Goal: Transaction & Acquisition: Purchase product/service

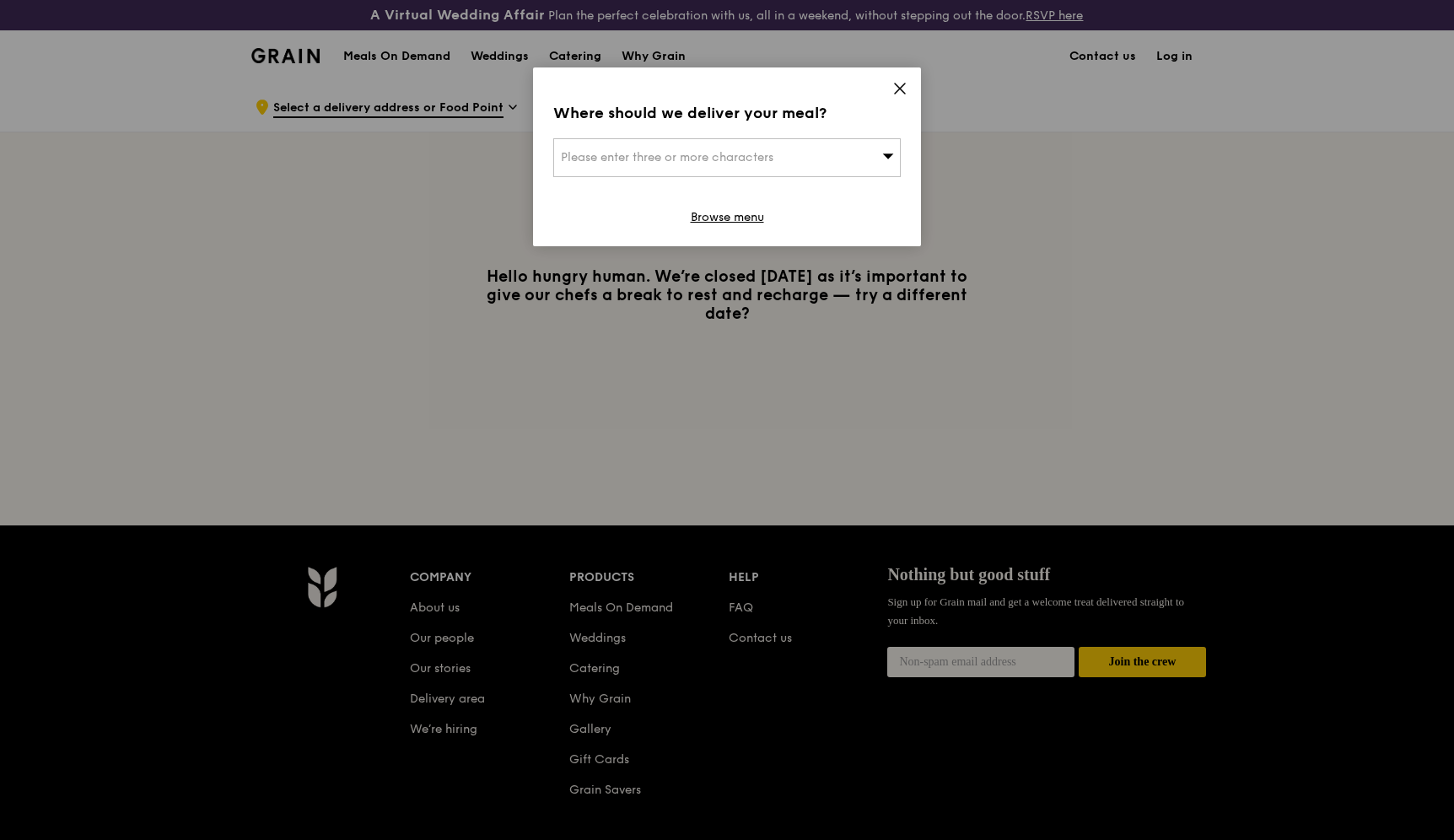
click at [840, 165] on div "Please enter three or more characters" at bounding box center [727, 158] width 348 height 39
click at [894, 86] on icon at bounding box center [900, 88] width 15 height 15
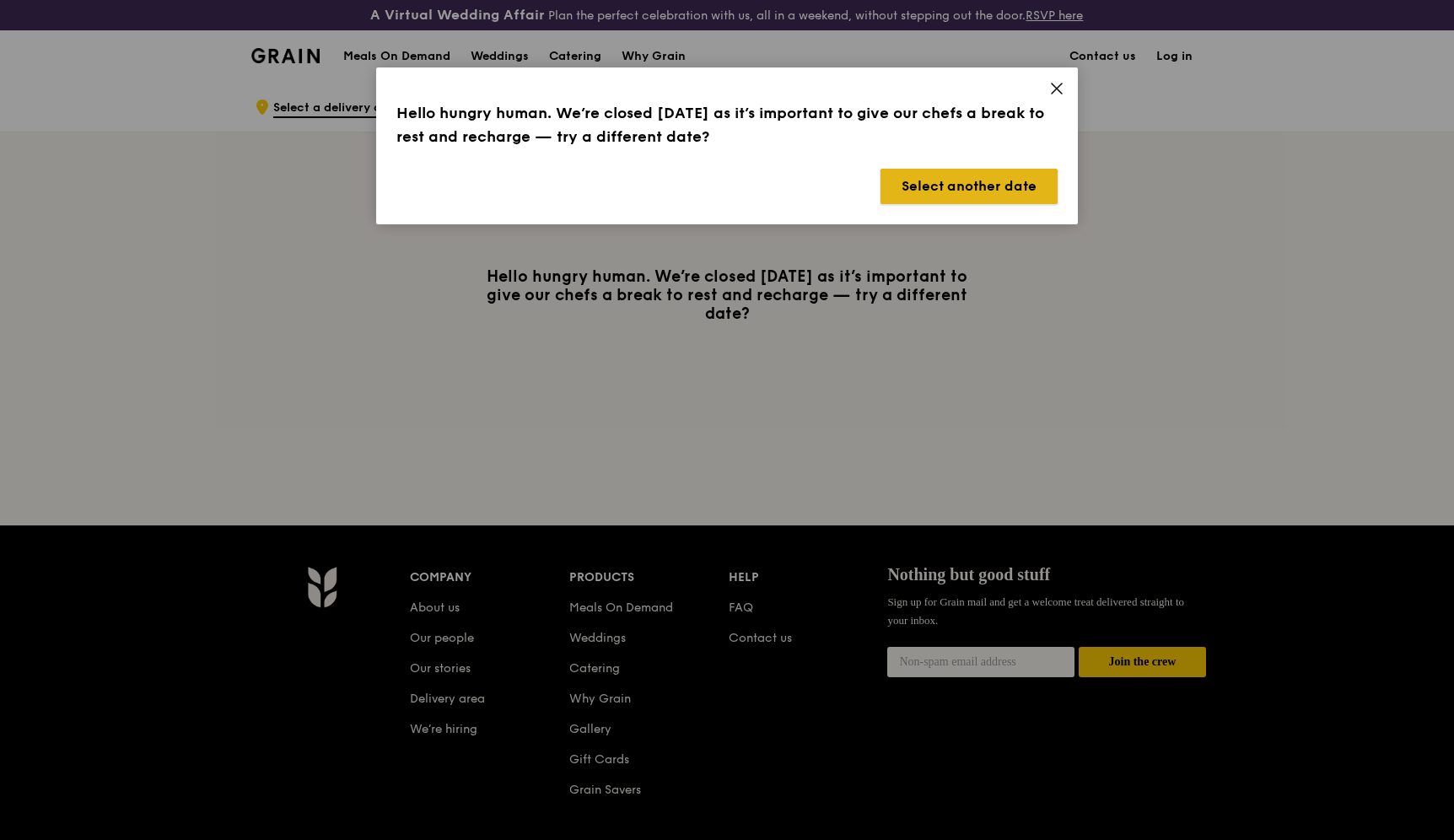
click at [945, 189] on button "Select another date" at bounding box center [968, 186] width 177 height 35
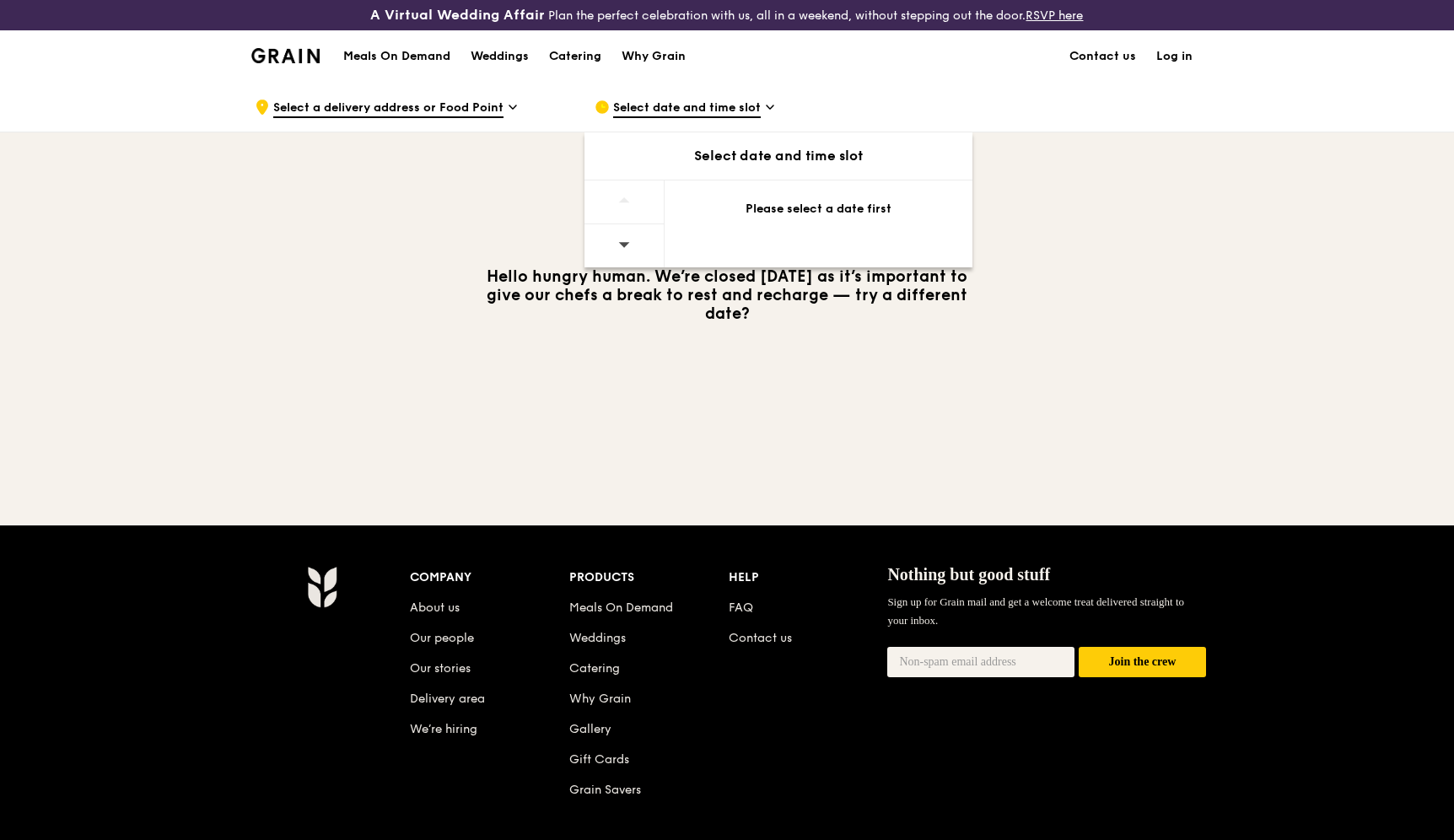
click at [689, 105] on span "Select date and time slot" at bounding box center [687, 109] width 147 height 19
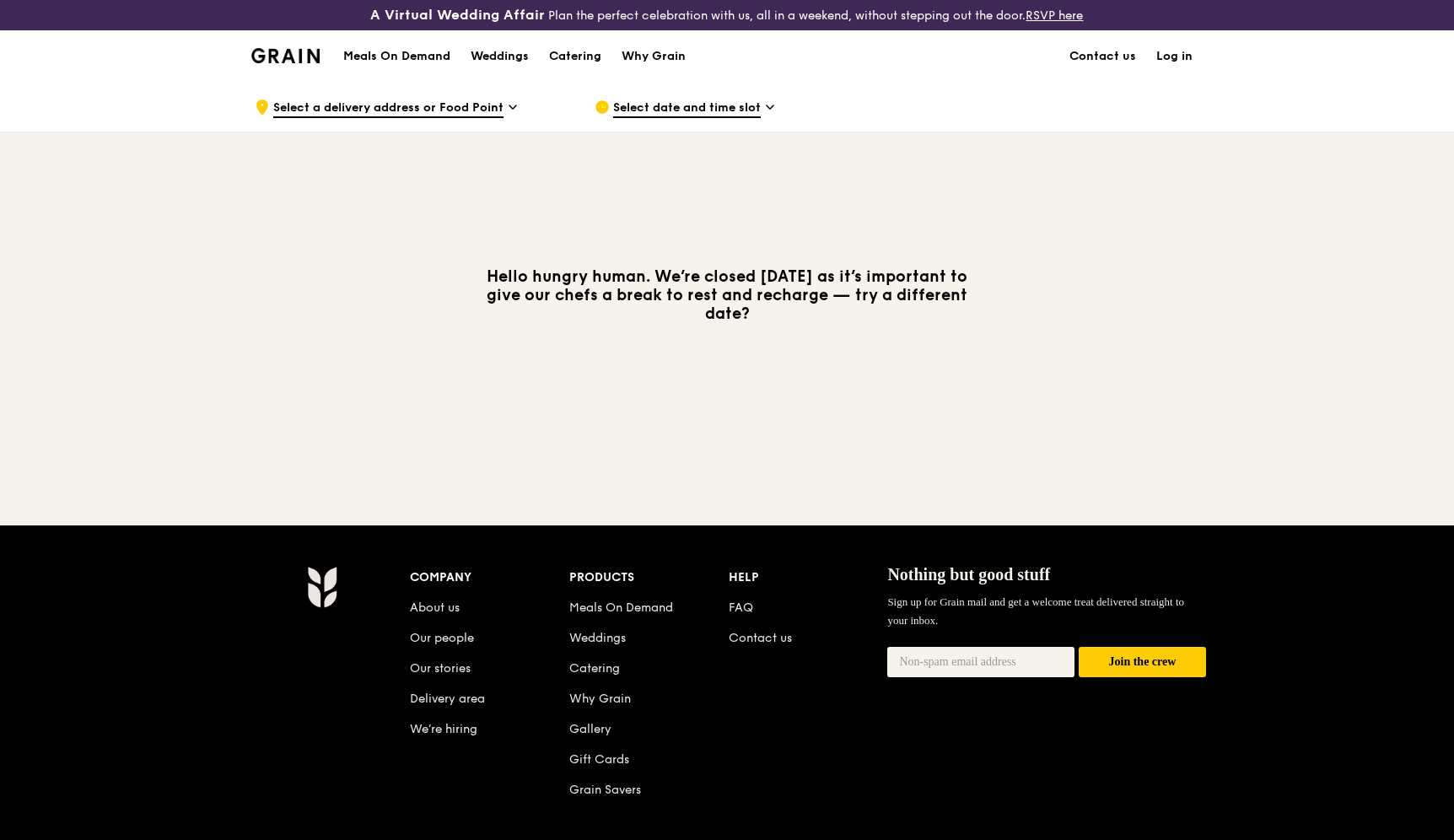
click at [428, 60] on h1 "Meals On Demand" at bounding box center [396, 56] width 107 height 17
click at [304, 54] on img at bounding box center [285, 55] width 68 height 15
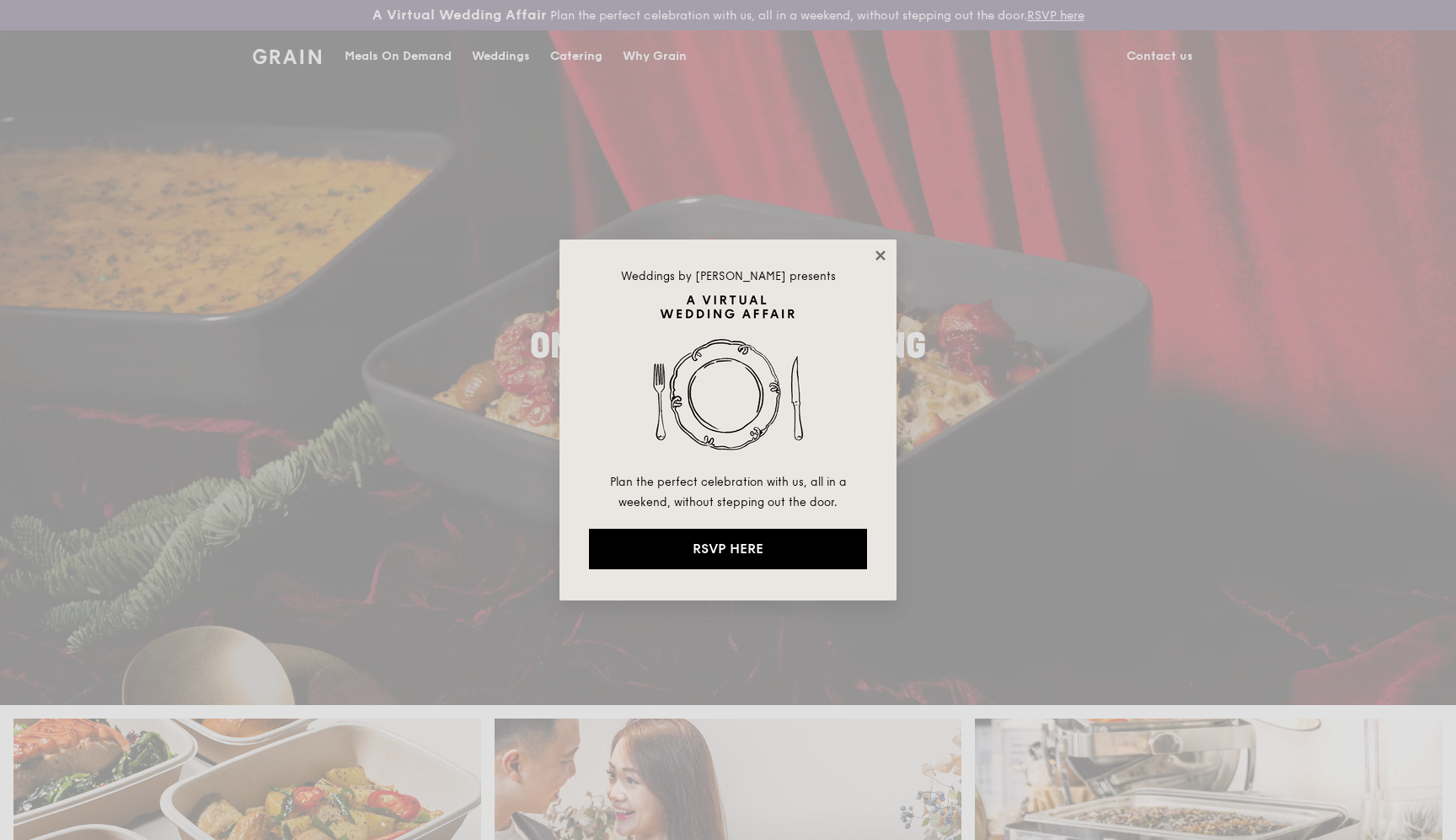
click at [885, 256] on icon at bounding box center [880, 255] width 15 height 15
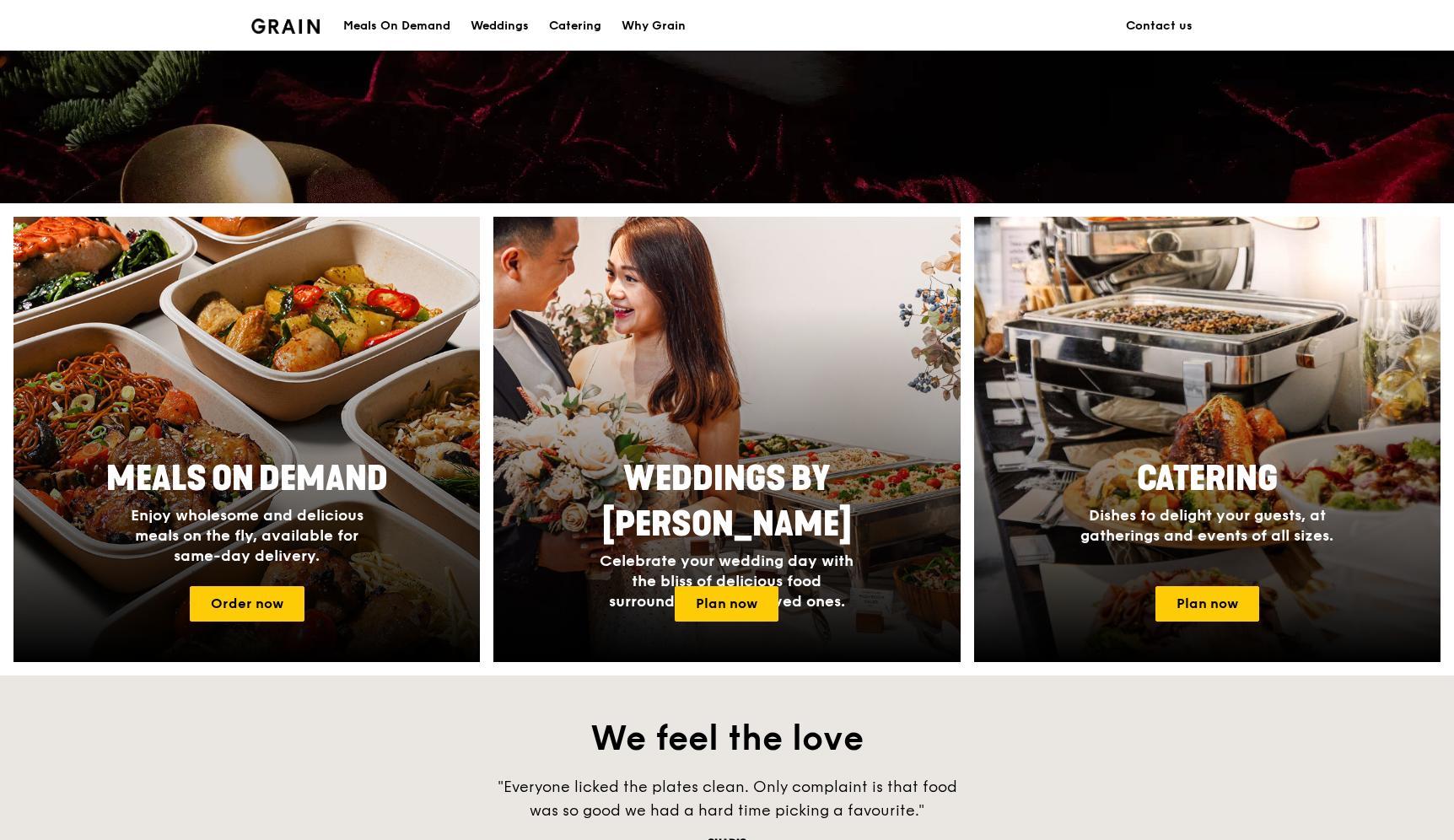
scroll to position [597, 0]
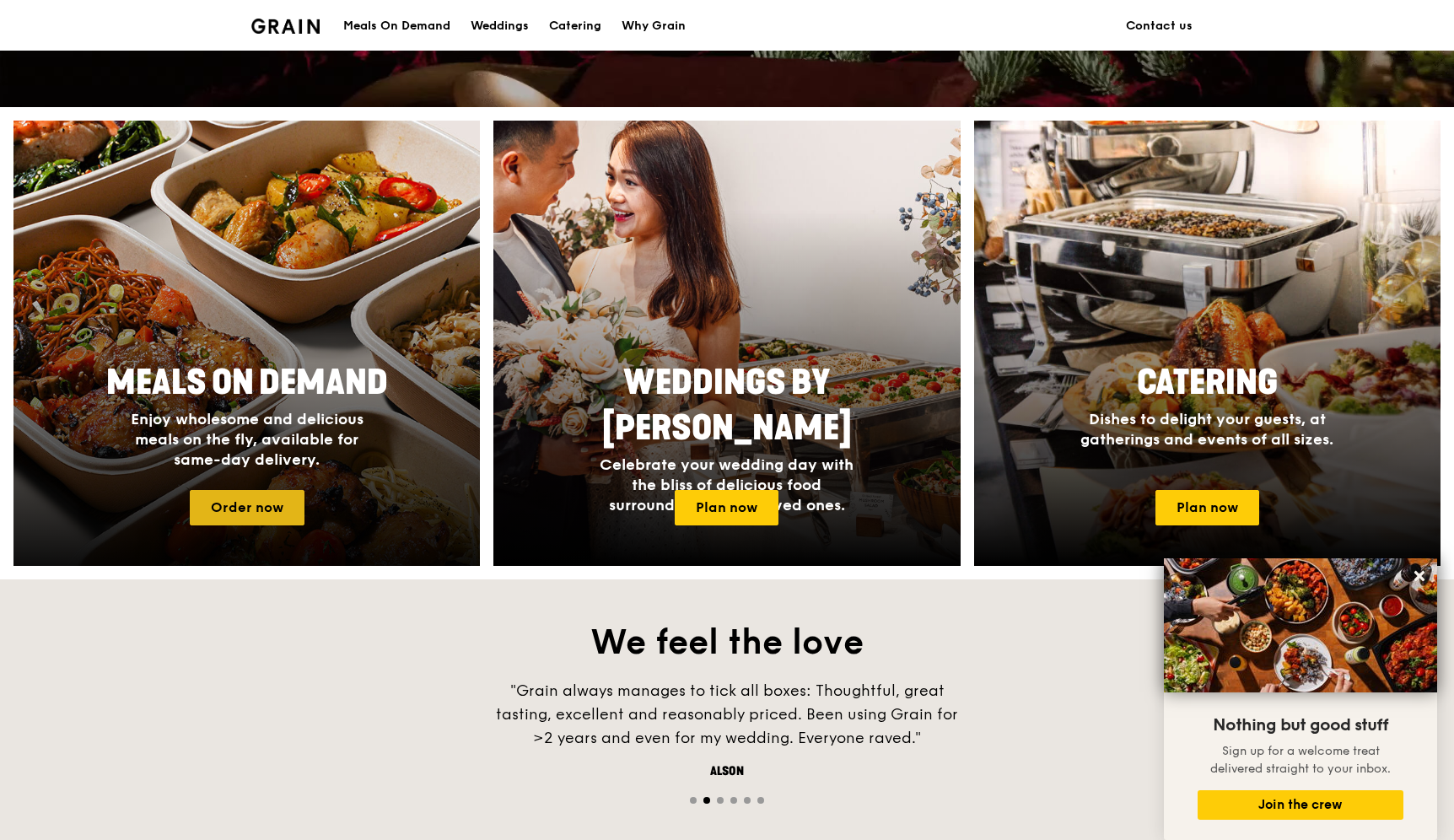
click at [245, 522] on link "Order now" at bounding box center [247, 507] width 115 height 35
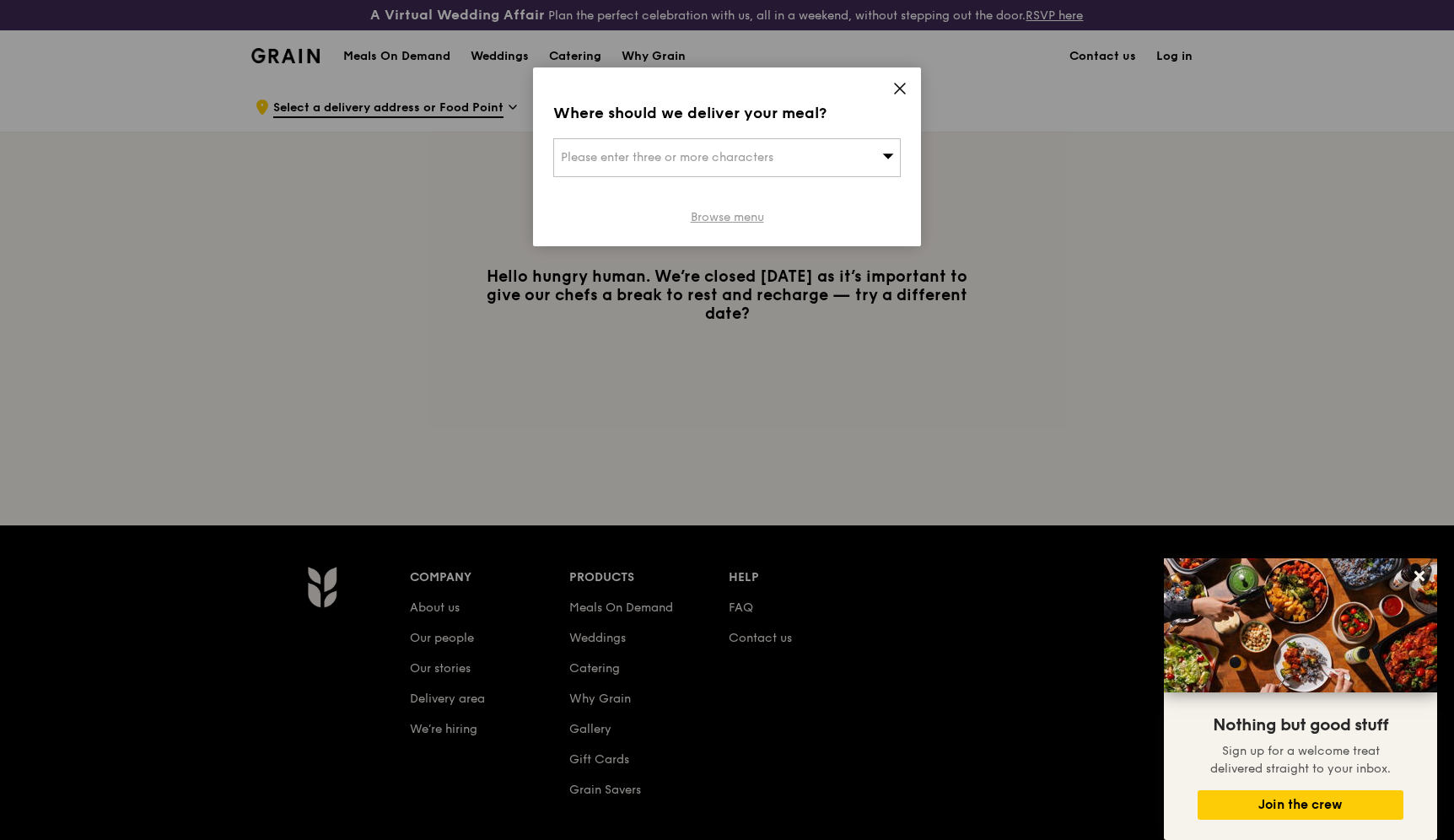
click at [714, 222] on link "Browse menu" at bounding box center [727, 217] width 73 height 17
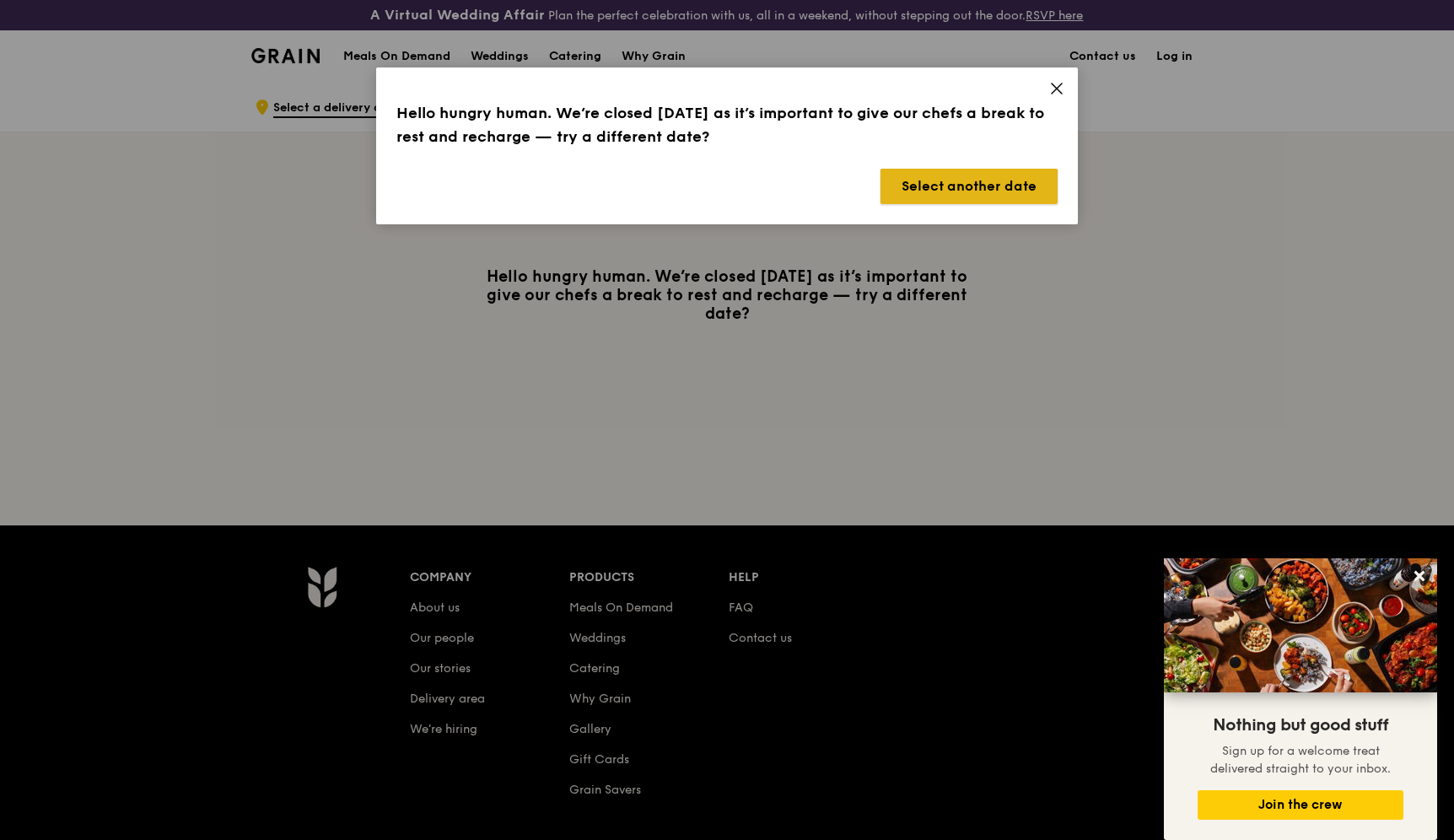
click at [933, 193] on button "Select another date" at bounding box center [968, 186] width 177 height 35
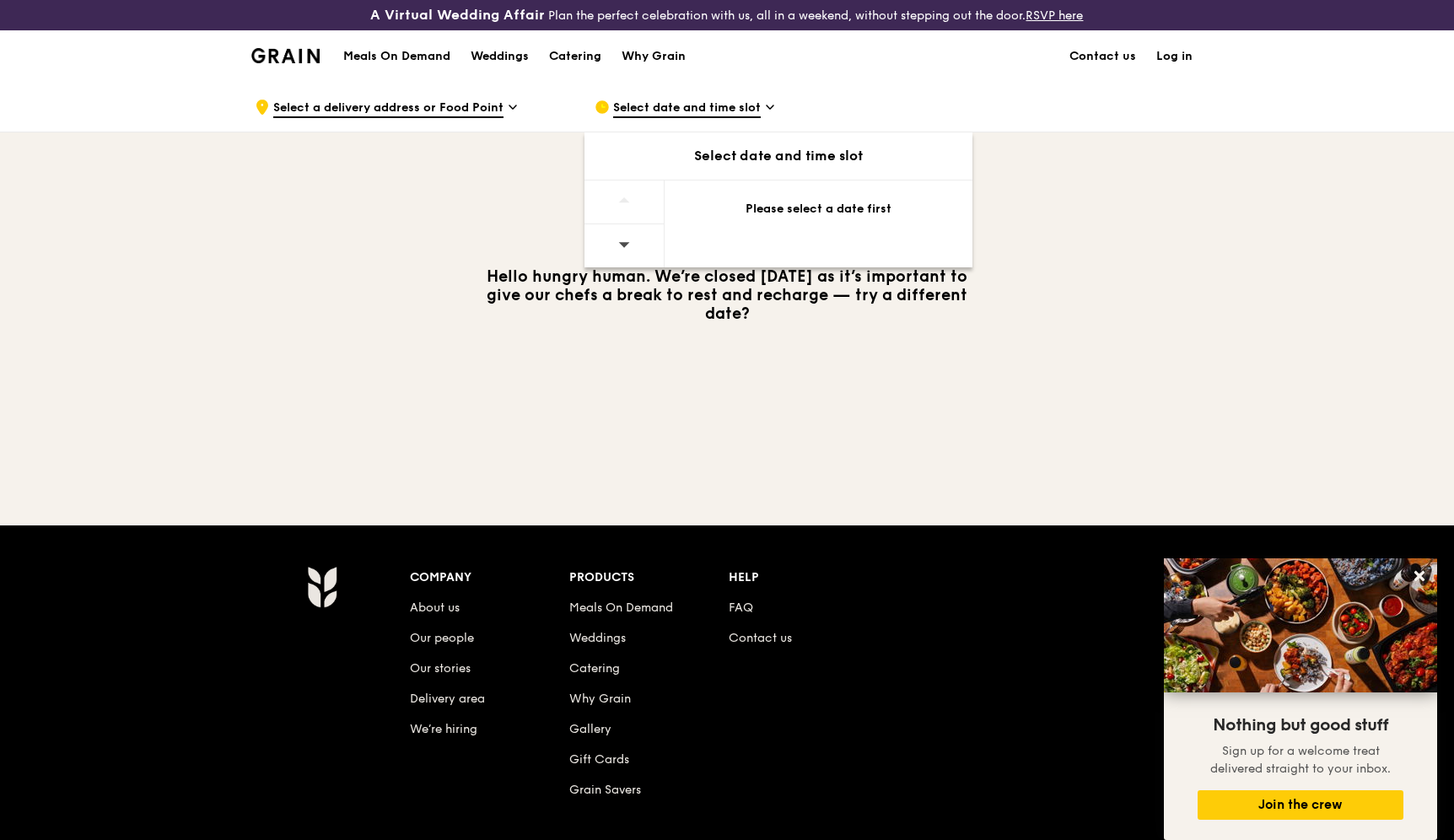
click at [632, 228] on div at bounding box center [624, 245] width 80 height 43
click at [782, 210] on div "Please select a date first" at bounding box center [818, 208] width 267 height 17
click at [765, 150] on div "Select date and time slot" at bounding box center [778, 155] width 388 height 20
click at [694, 153] on div "Select date and time slot" at bounding box center [778, 155] width 388 height 20
click at [606, 161] on div "Select date and time slot" at bounding box center [778, 155] width 388 height 20
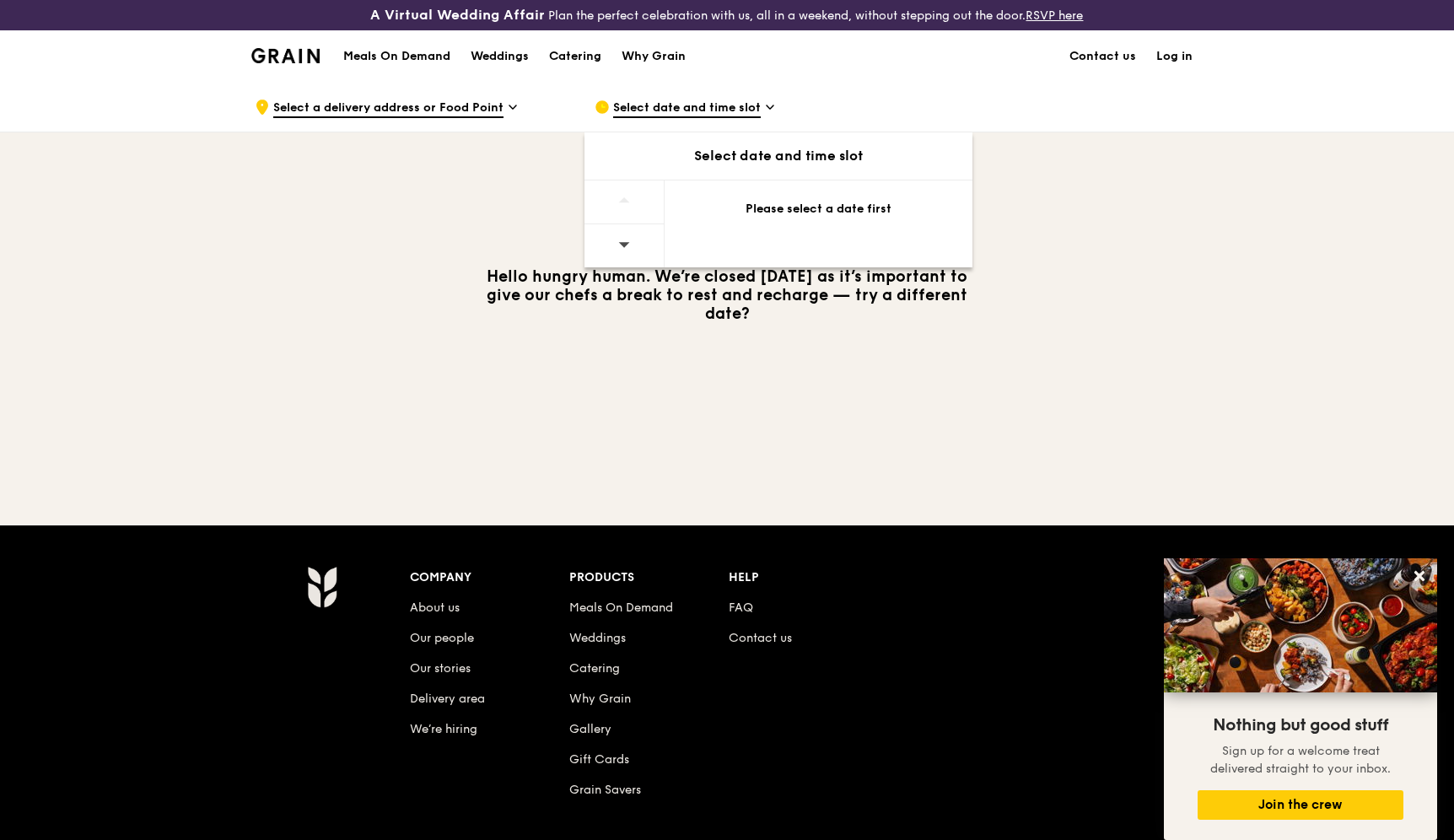
click at [607, 201] on div at bounding box center [624, 202] width 80 height 44
click at [608, 234] on div at bounding box center [624, 245] width 80 height 43
click at [622, 240] on icon at bounding box center [623, 244] width 11 height 12
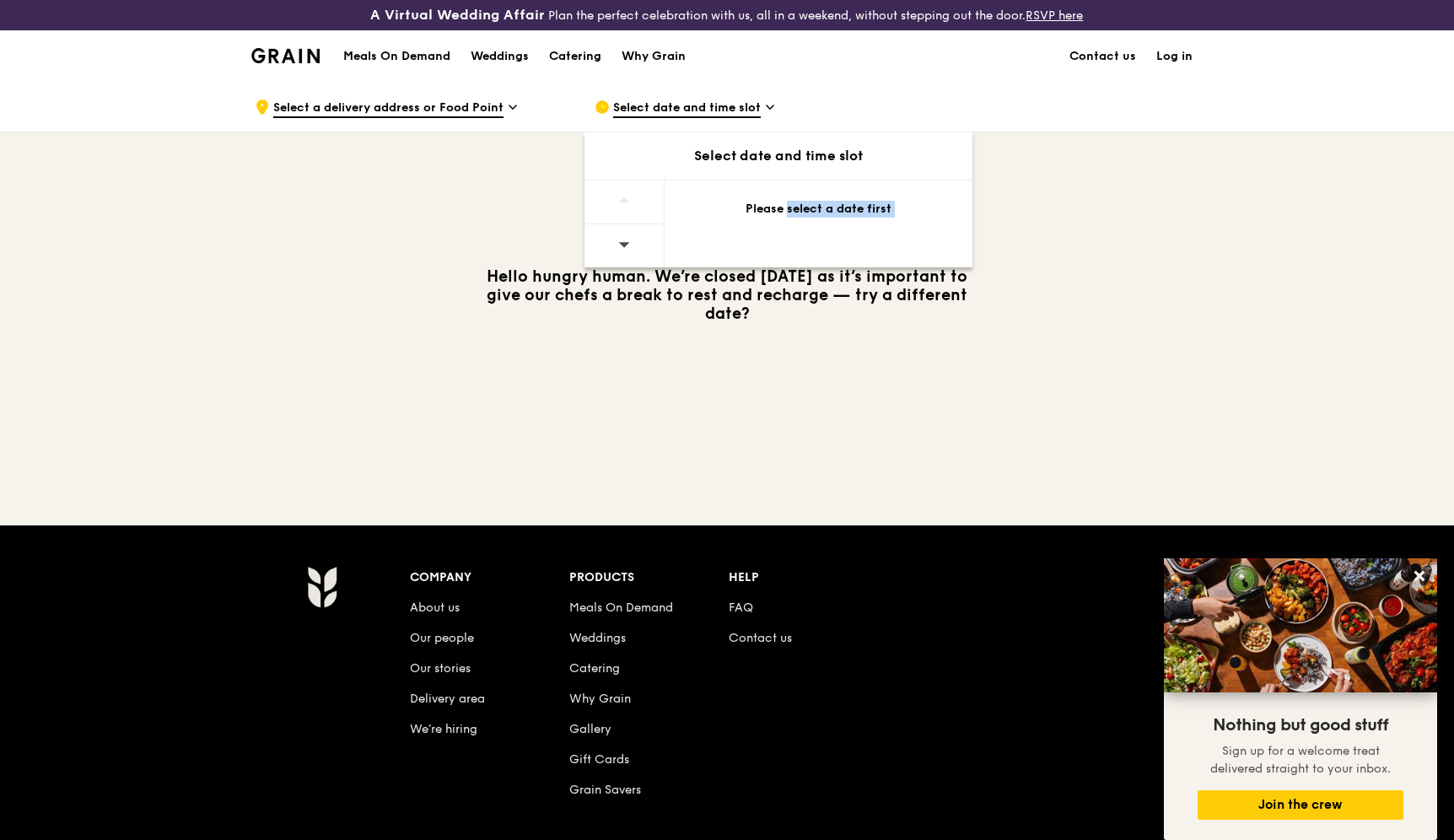
click at [622, 240] on icon at bounding box center [623, 244] width 11 height 12
click at [801, 217] on div "Please select a date first" at bounding box center [818, 212] width 308 height 64
click at [800, 217] on div "Please select a date first" at bounding box center [818, 212] width 308 height 64
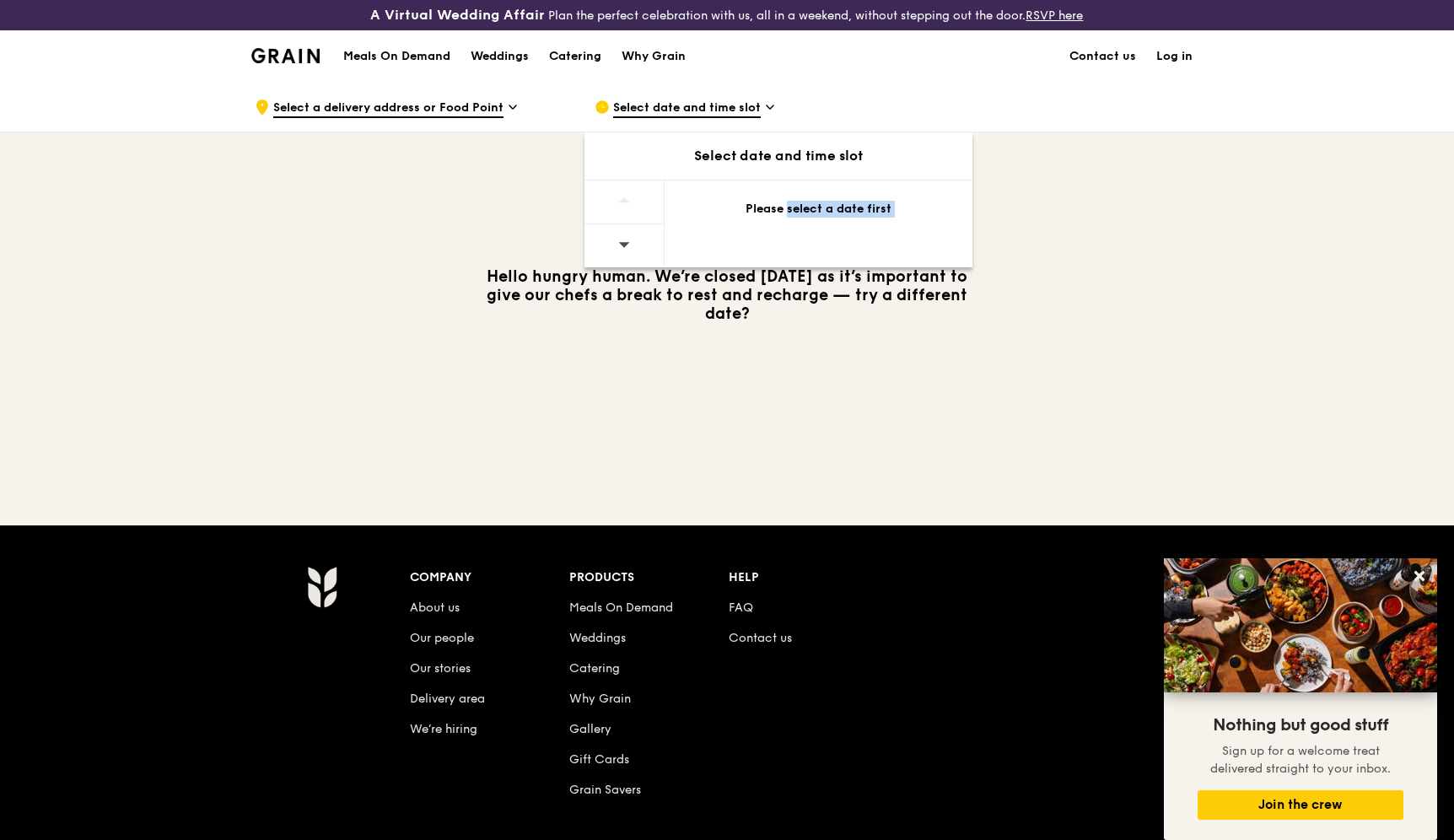
click at [800, 217] on div "Please select a date first" at bounding box center [818, 212] width 308 height 64
click at [500, 106] on span "Select a delivery address or Food Point" at bounding box center [388, 109] width 230 height 19
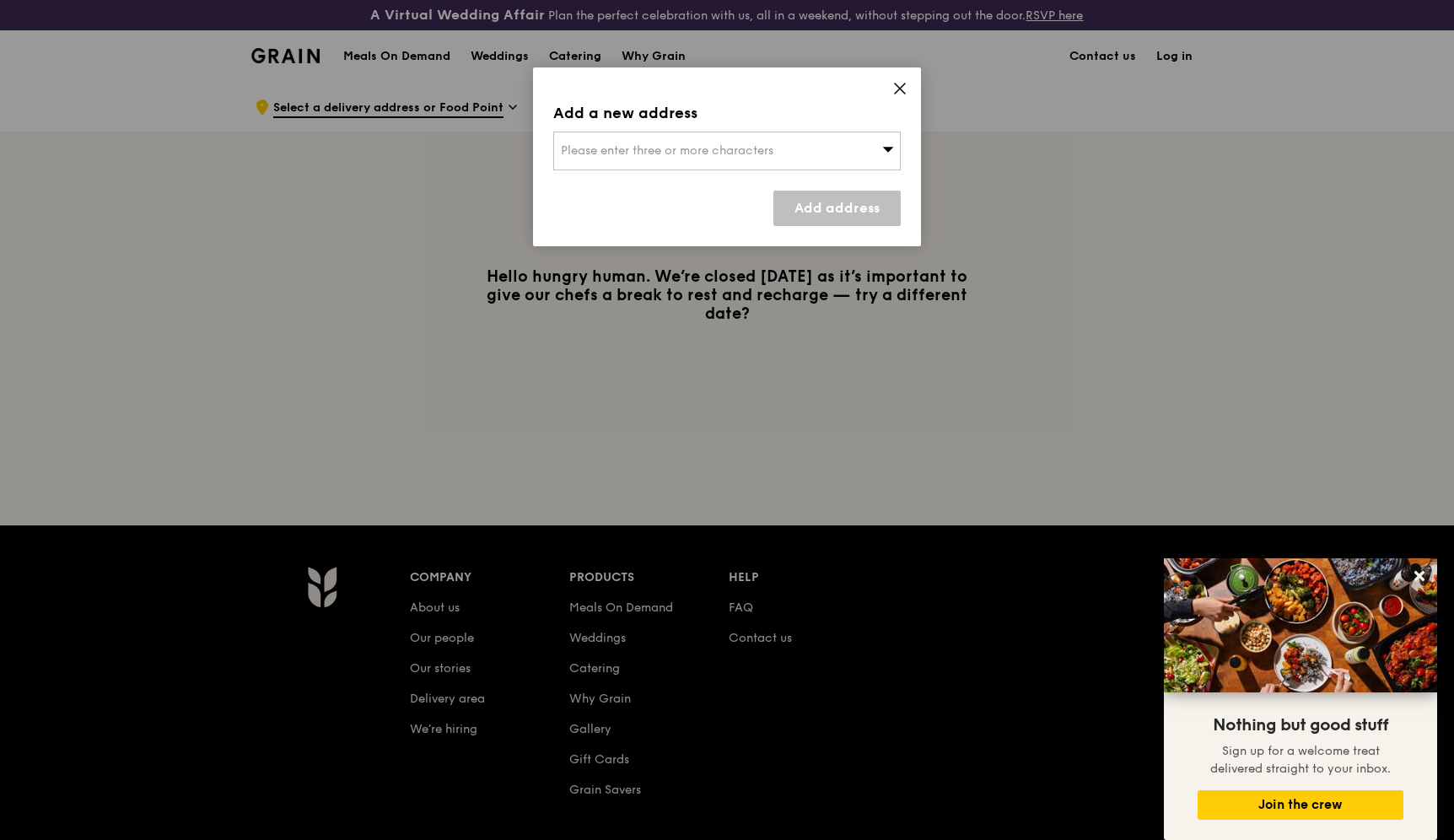
click at [899, 93] on icon at bounding box center [900, 88] width 15 height 15
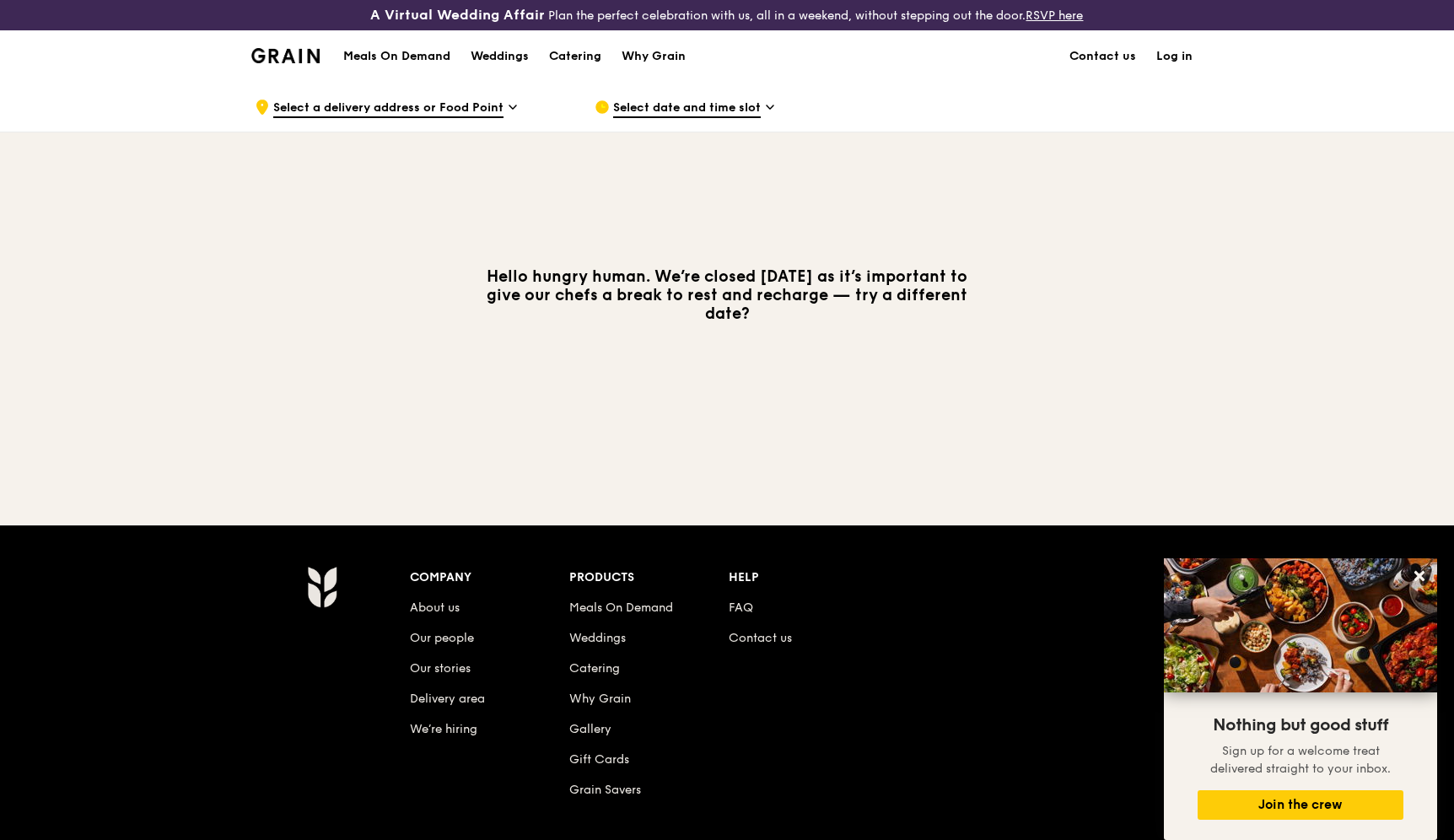
click at [672, 107] on span "Select date and time slot" at bounding box center [687, 109] width 147 height 19
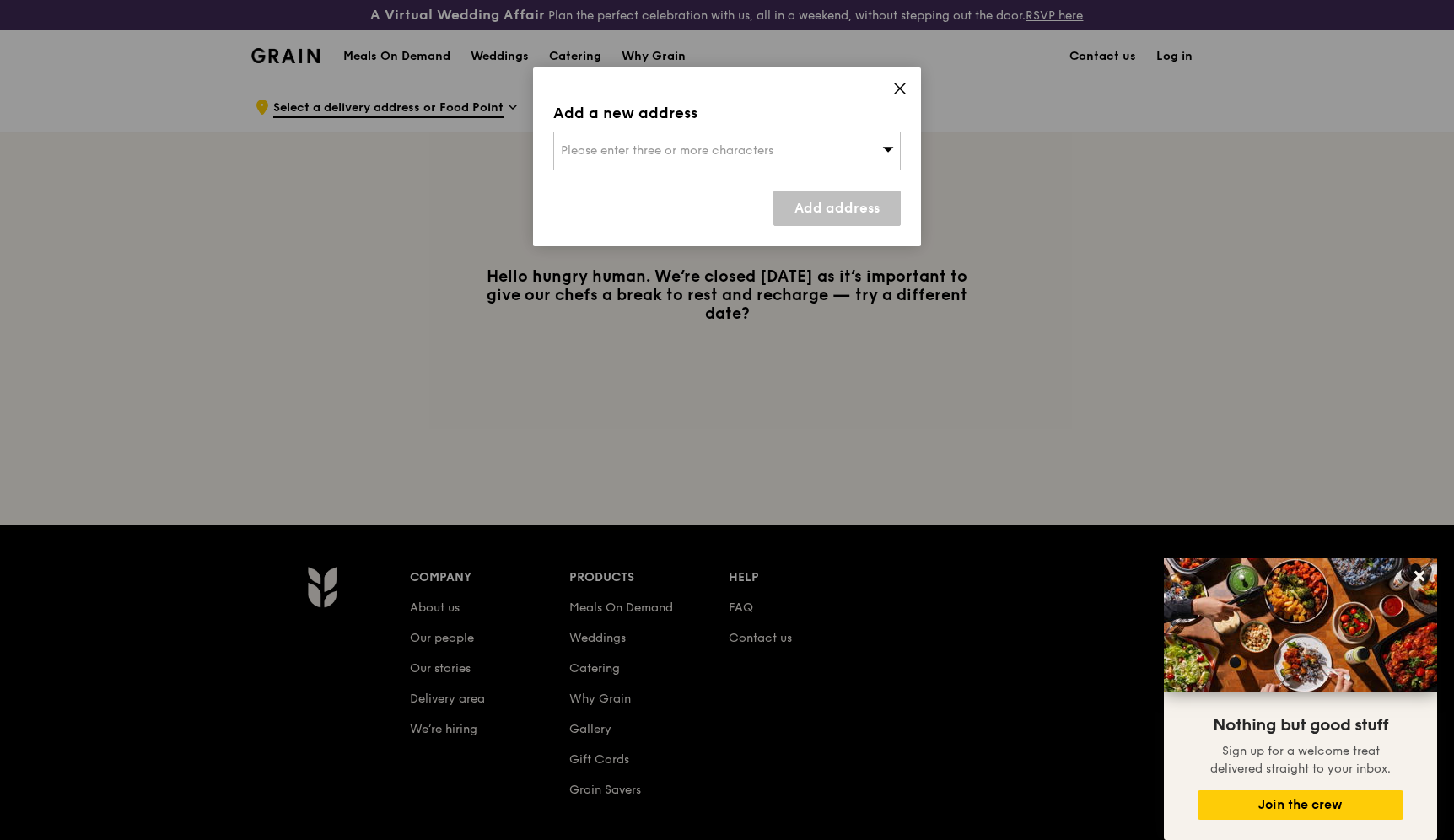
click at [694, 142] on div "Please enter three or more characters" at bounding box center [727, 151] width 348 height 39
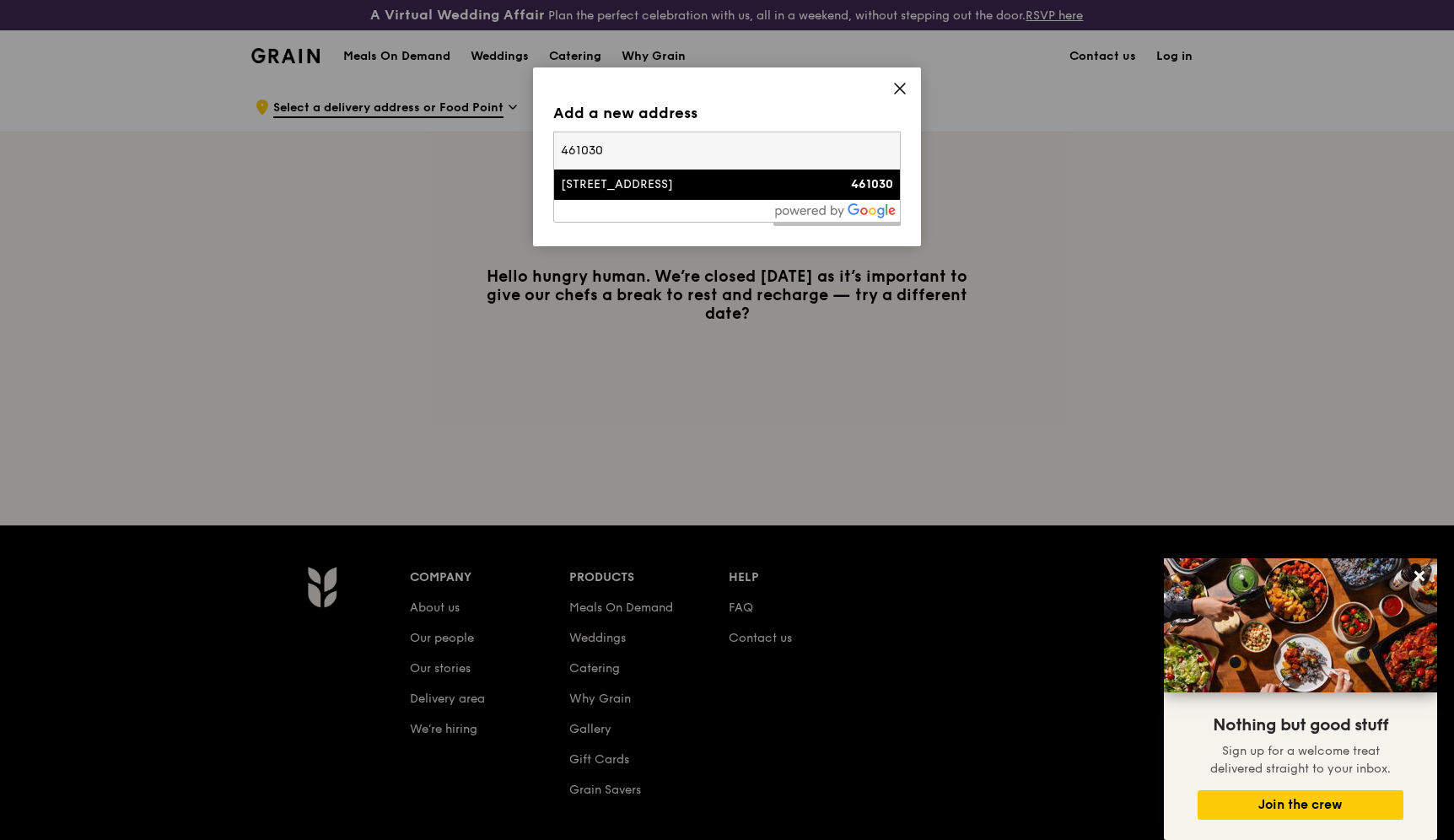
type input "461030"
click at [678, 183] on div "[STREET_ADDRESS]" at bounding box center [685, 184] width 250 height 17
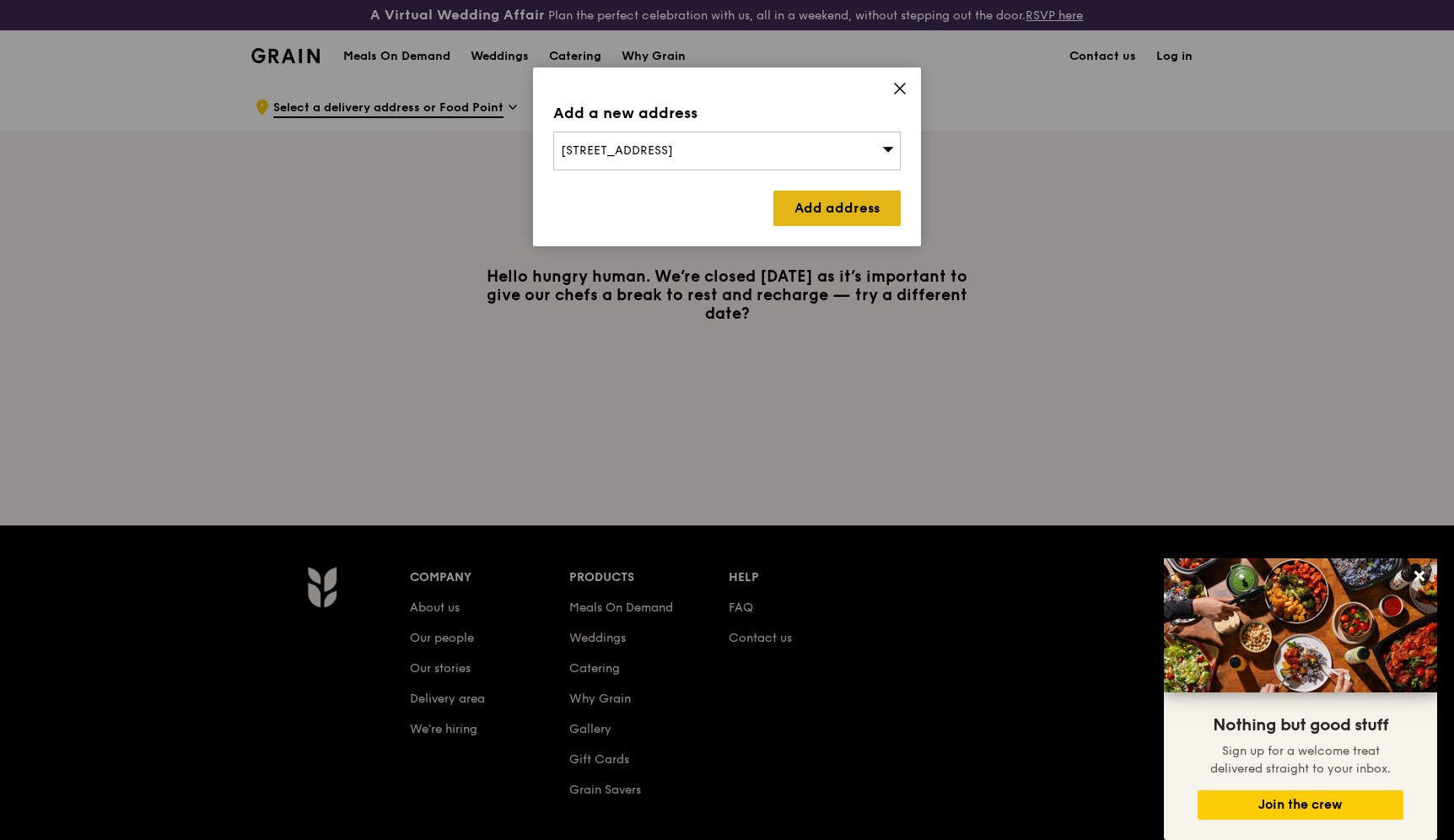
click at [795, 210] on link "Add address" at bounding box center [837, 208] width 127 height 35
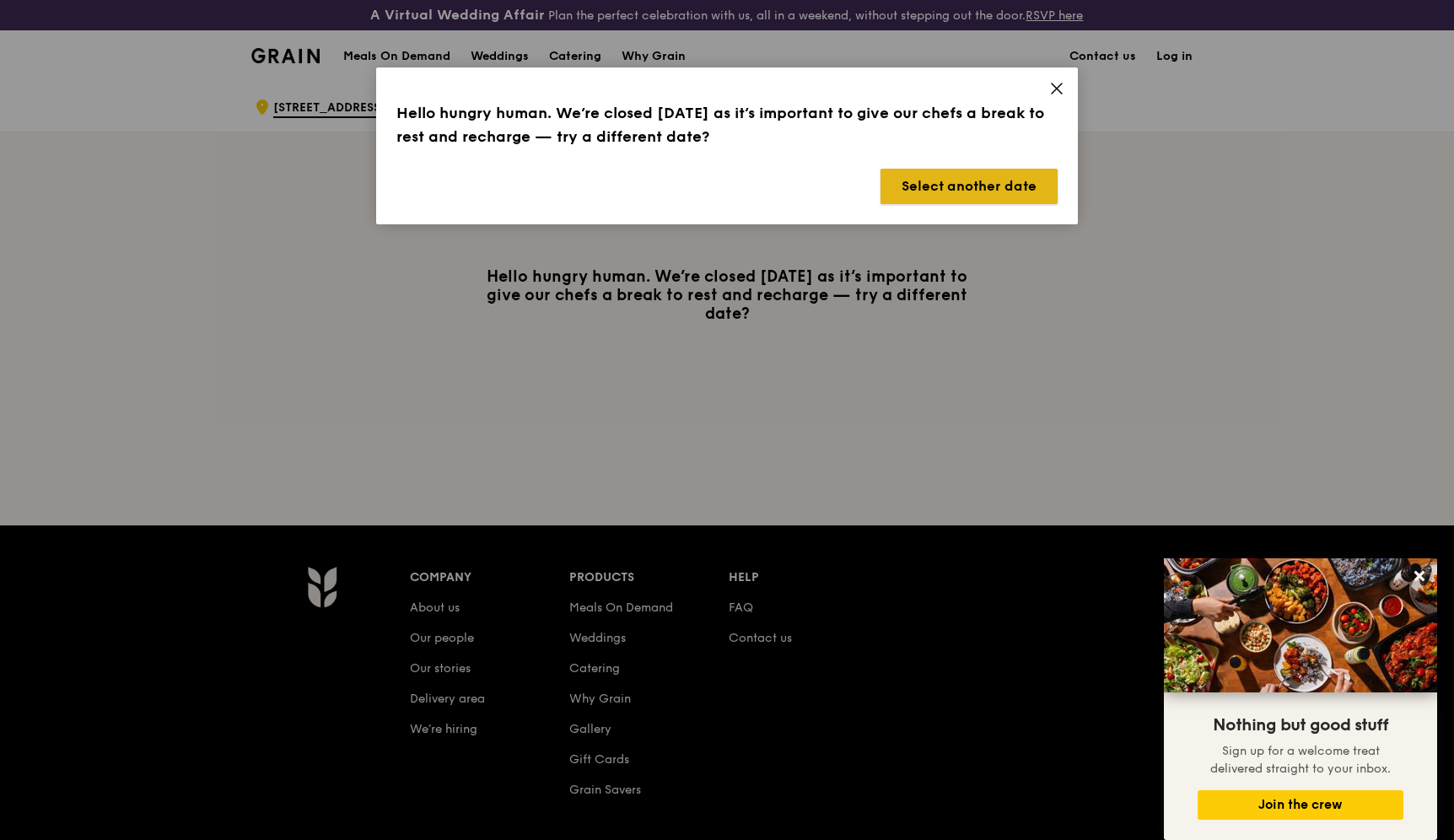
click at [935, 182] on button "Select another date" at bounding box center [968, 186] width 177 height 35
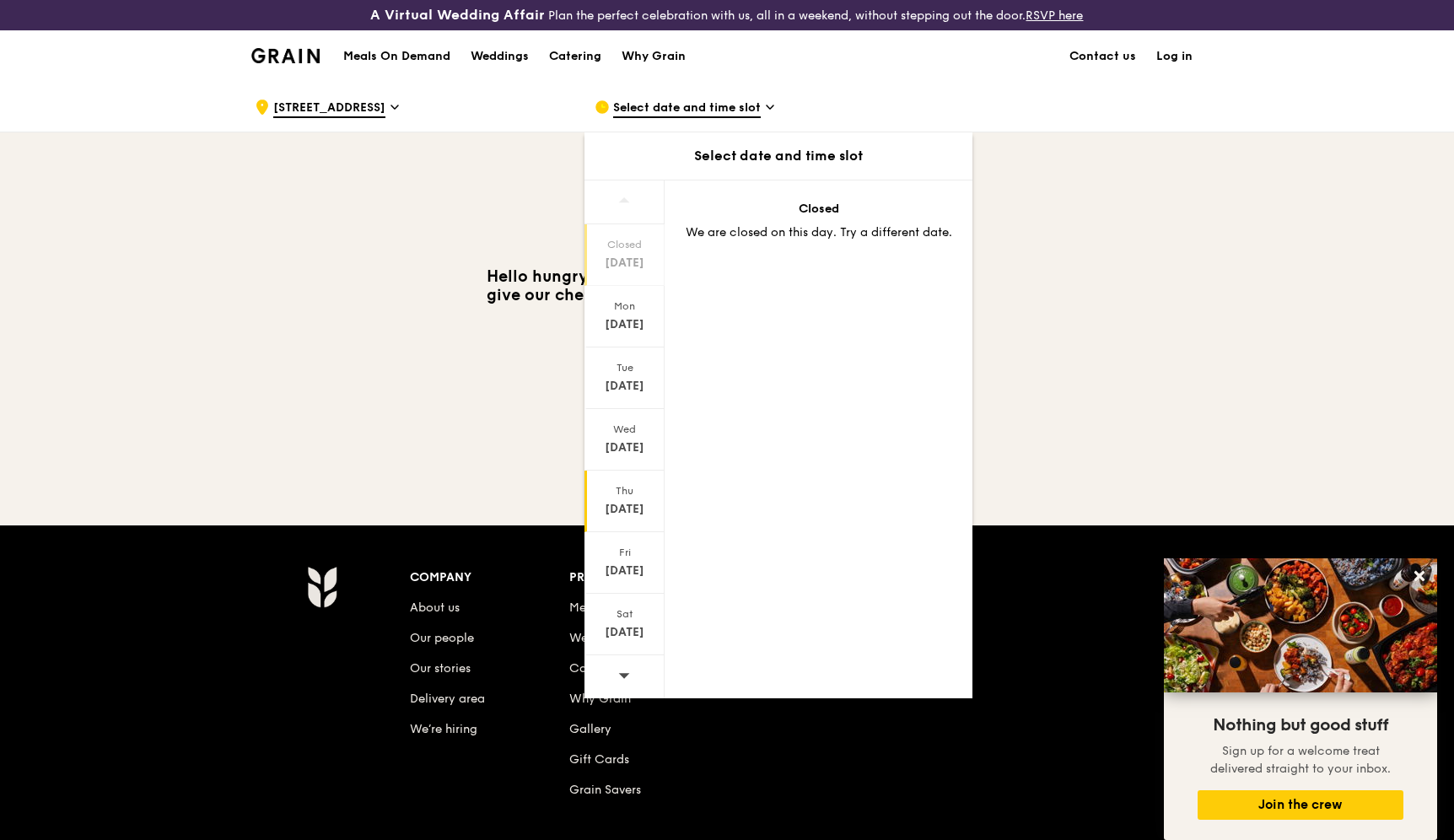
click at [623, 519] on div "[DATE]" at bounding box center [624, 501] width 80 height 62
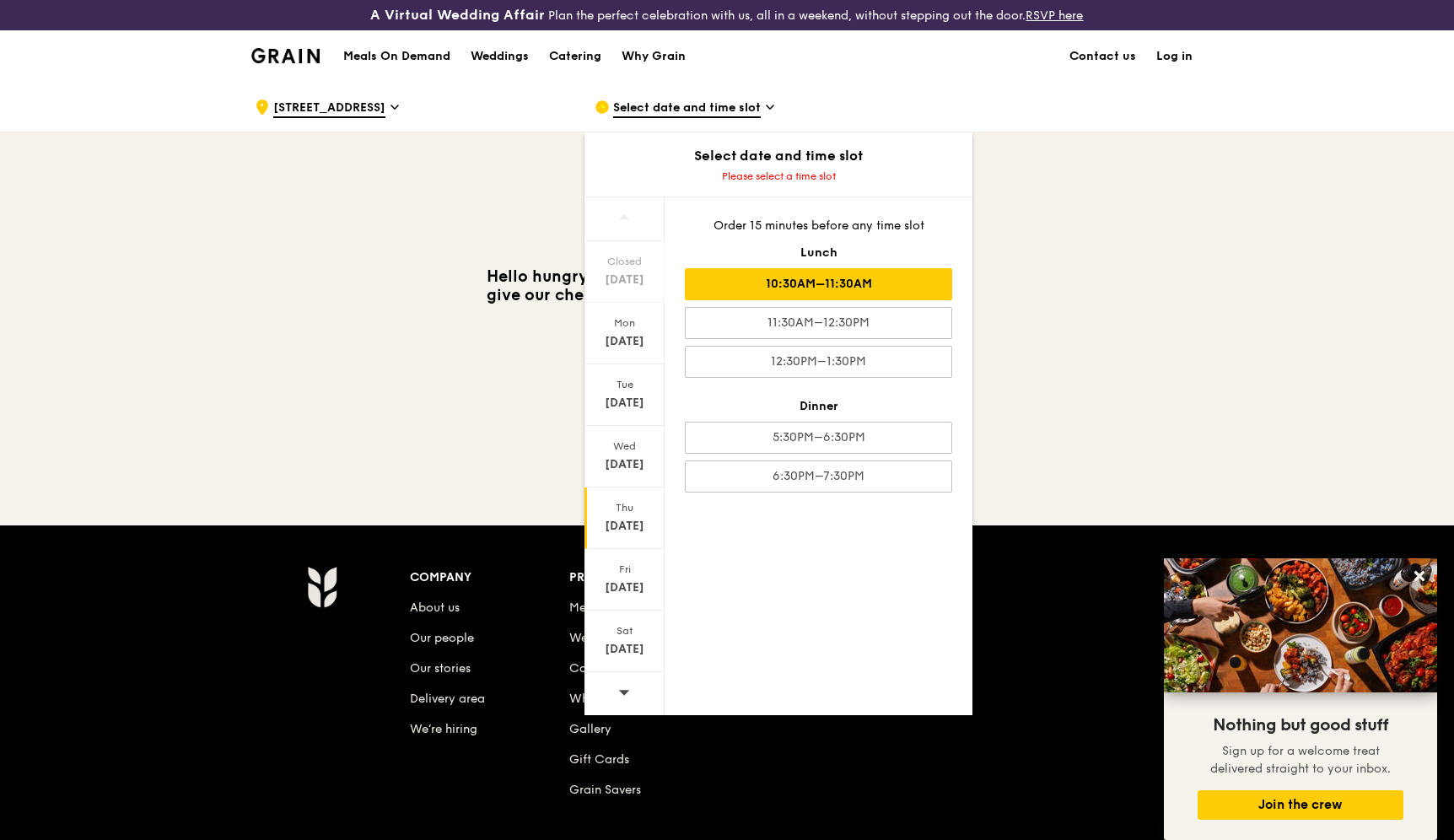
click at [825, 288] on div "10:30AM–11:30AM" at bounding box center [818, 284] width 267 height 32
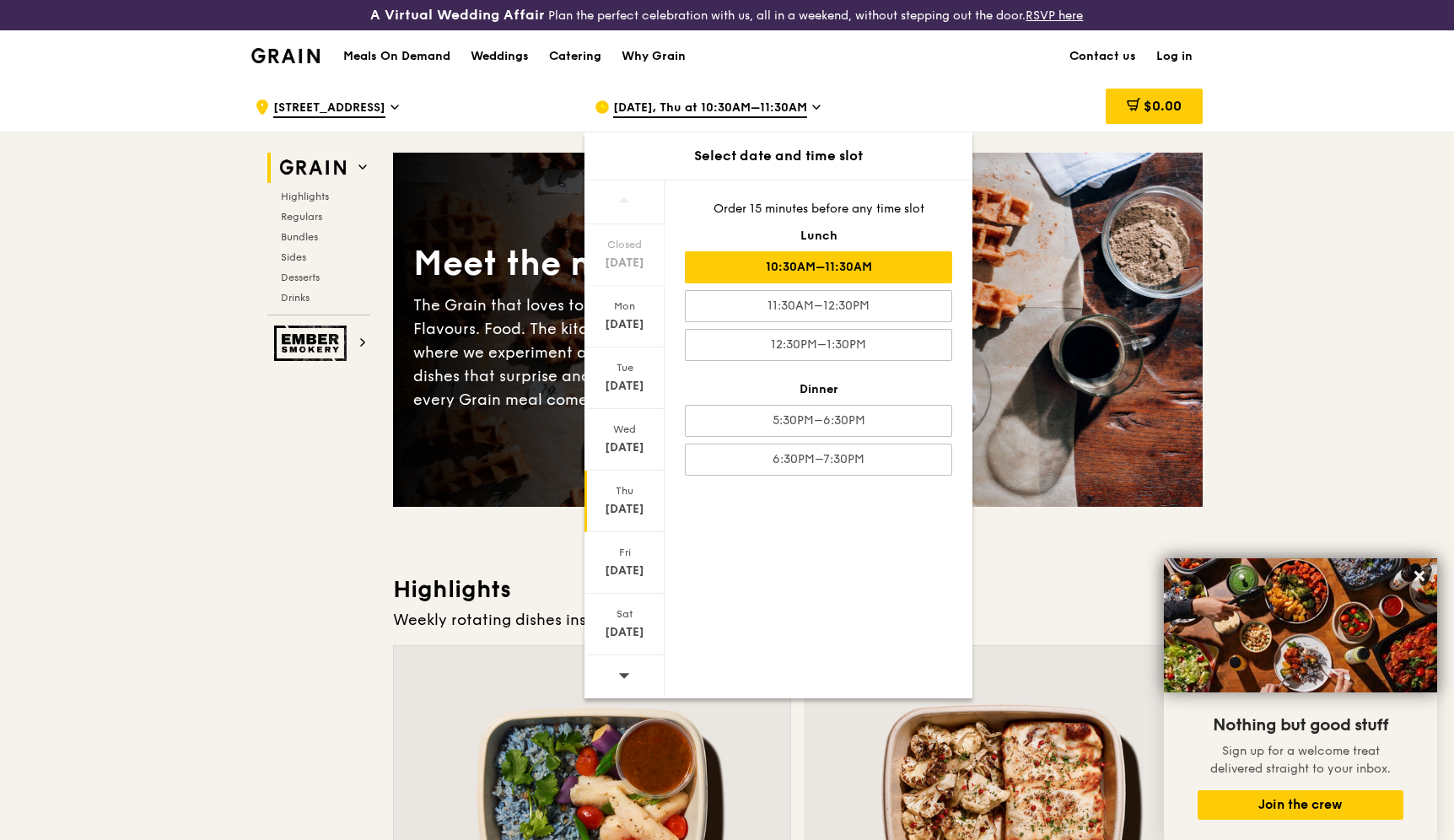
click at [838, 422] on div "5:30PM–6:30PM" at bounding box center [818, 421] width 267 height 32
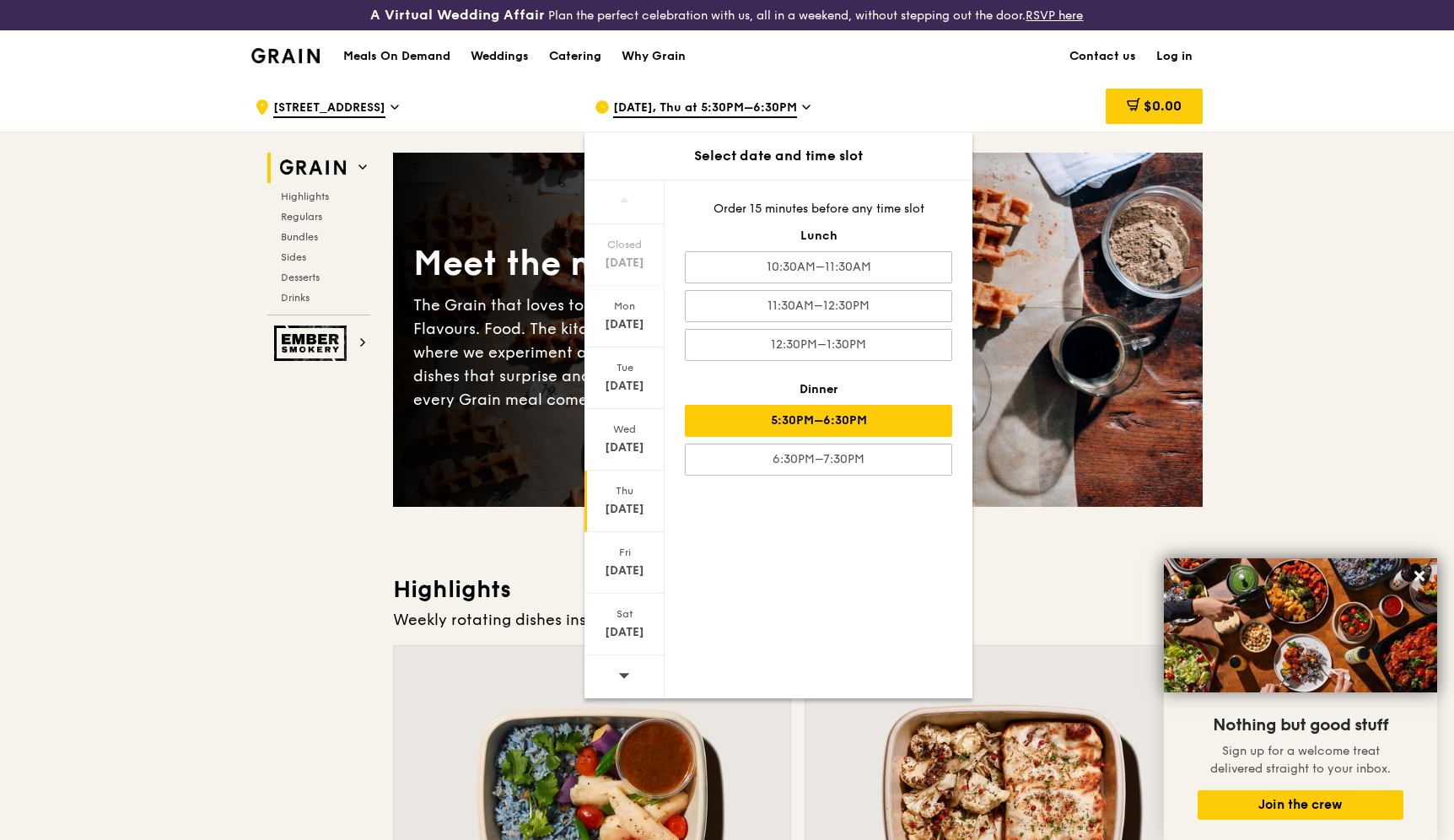
click at [931, 86] on div "$0.00" at bounding box center [1067, 107] width 272 height 50
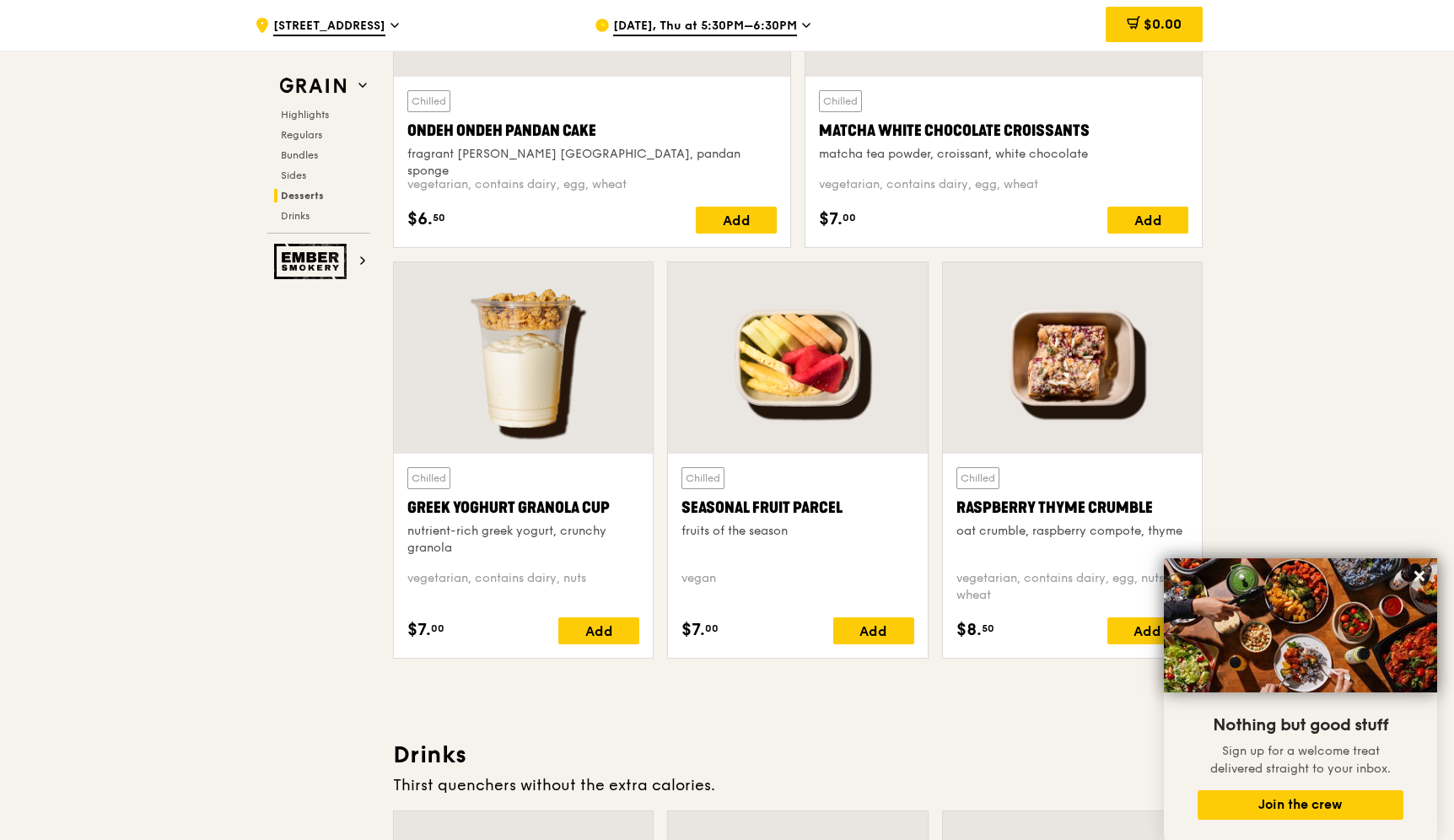
scroll to position [5207, 0]
